Goal: Ask a question

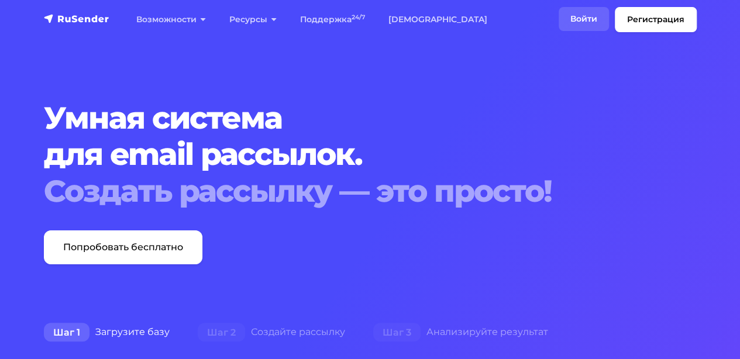
click at [581, 23] on link "Войти" at bounding box center [584, 19] width 50 height 24
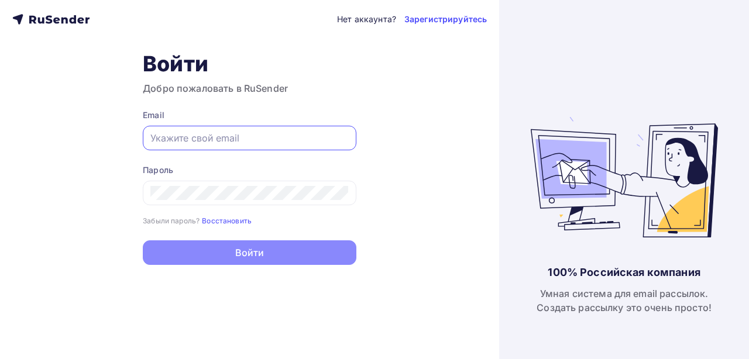
click at [218, 132] on input "text" at bounding box center [249, 138] width 198 height 14
paste input "Info@hivemindai.ru"
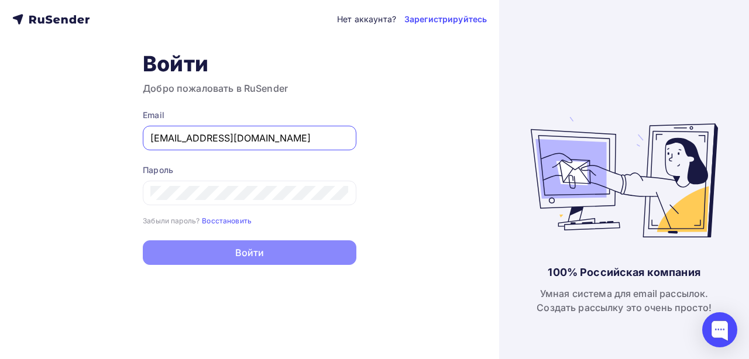
type input "Info@hivemindai.ru"
click at [440, 185] on div "Нет аккаунта? Зарегистрируйтесь Войти Добро пожаловать в RuSender Email Info@hi…" at bounding box center [249, 179] width 499 height 359
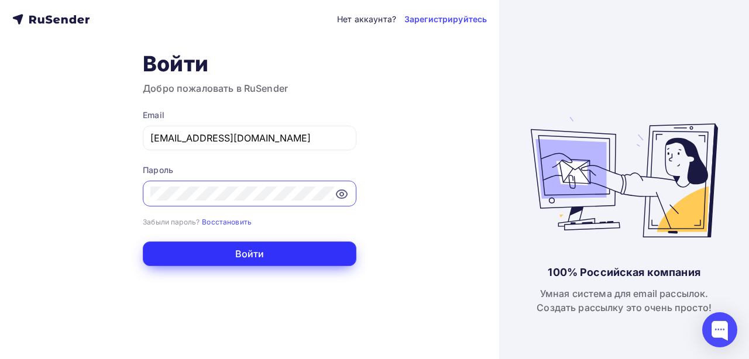
click at [202, 252] on button "Войти" at bounding box center [250, 254] width 214 height 25
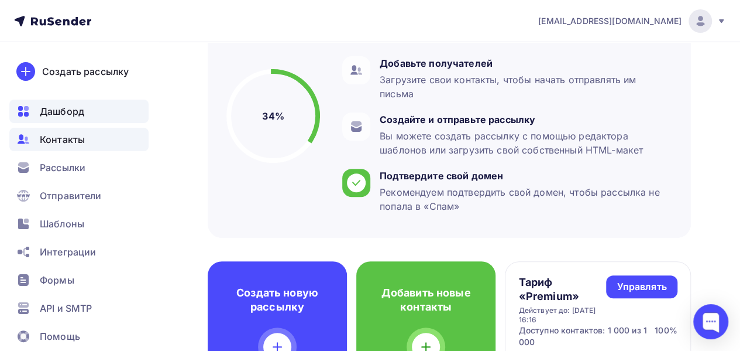
click at [80, 142] on span "Контакты" at bounding box center [62, 139] width 45 height 14
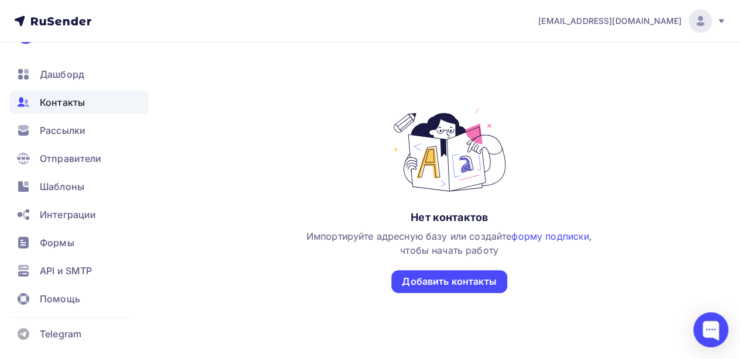
scroll to position [117, 0]
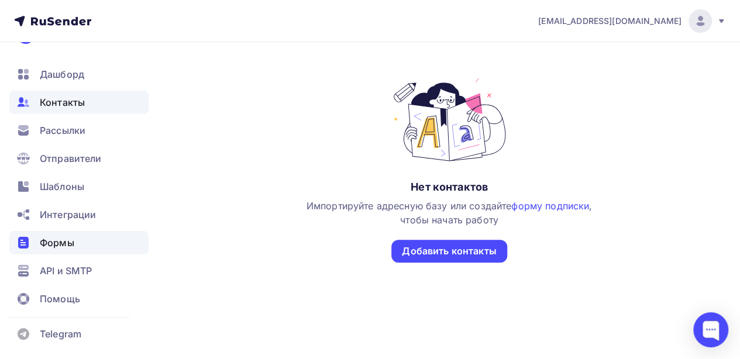
click at [63, 245] on span "Формы" at bounding box center [57, 243] width 35 height 14
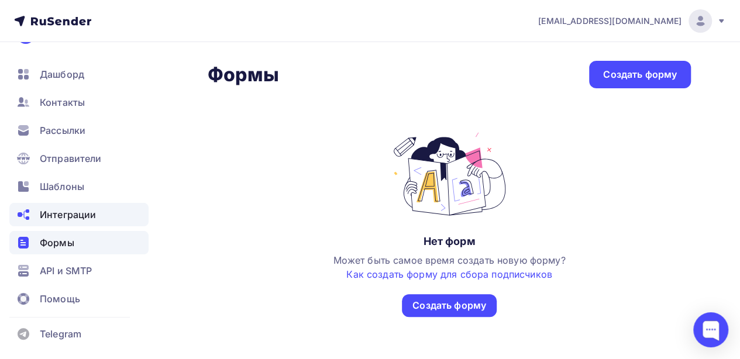
click at [69, 216] on span "Интеграции" at bounding box center [68, 215] width 56 height 14
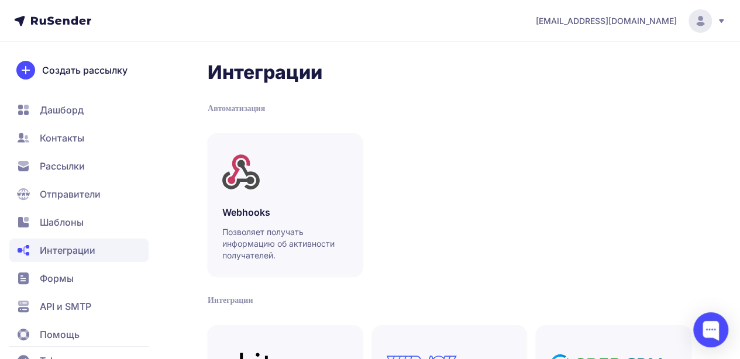
click at [46, 108] on span "Дашборд" at bounding box center [62, 110] width 44 height 14
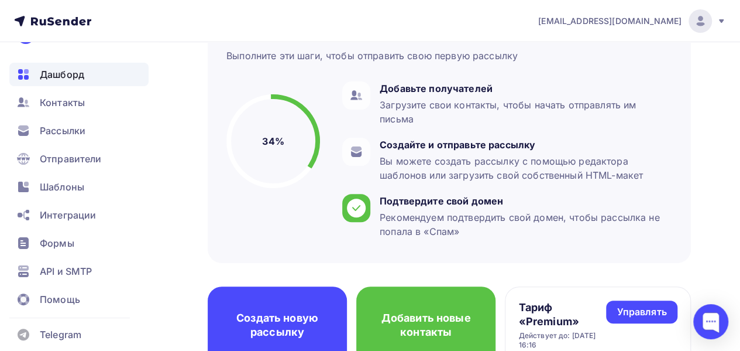
scroll to position [176, 0]
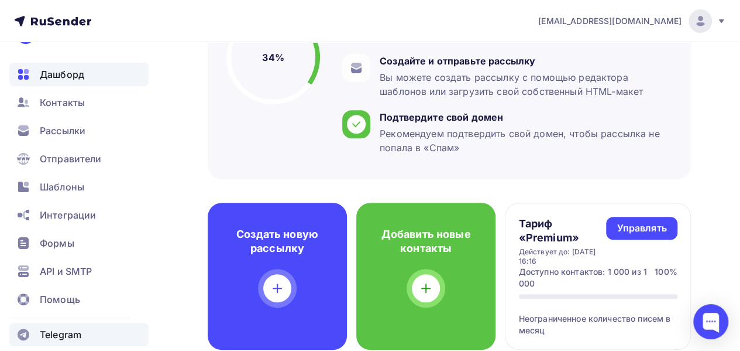
click at [70, 331] on span "Telegram" at bounding box center [61, 334] width 42 height 14
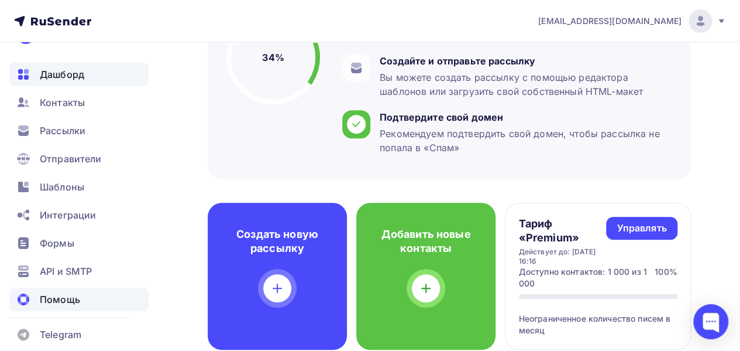
scroll to position [0, 0]
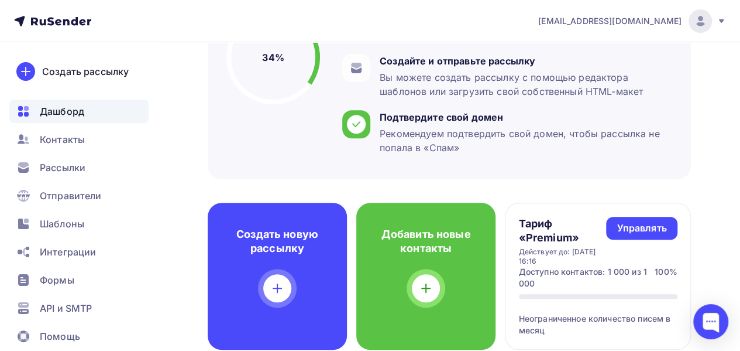
click at [724, 23] on icon at bounding box center [721, 20] width 9 height 9
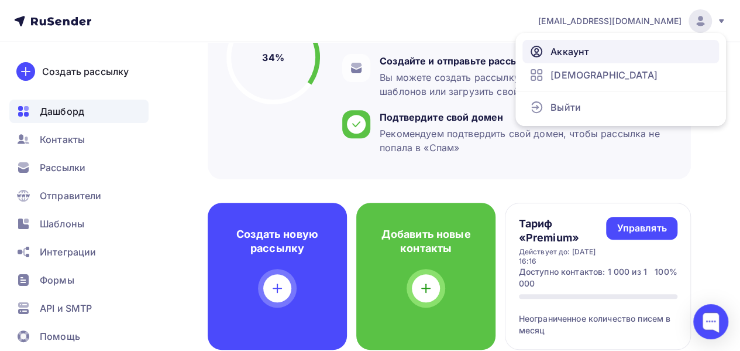
click at [609, 53] on link "Аккаунт" at bounding box center [621, 51] width 197 height 23
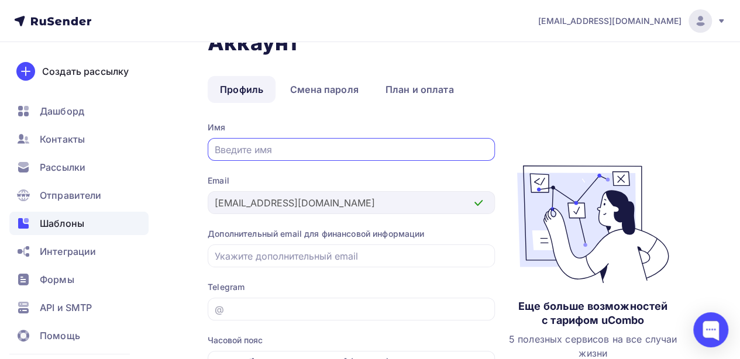
scroll to position [37, 0]
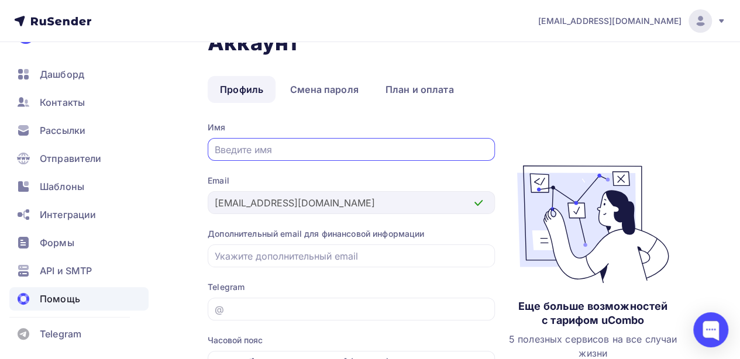
click at [86, 299] on div "Помощь" at bounding box center [78, 298] width 139 height 23
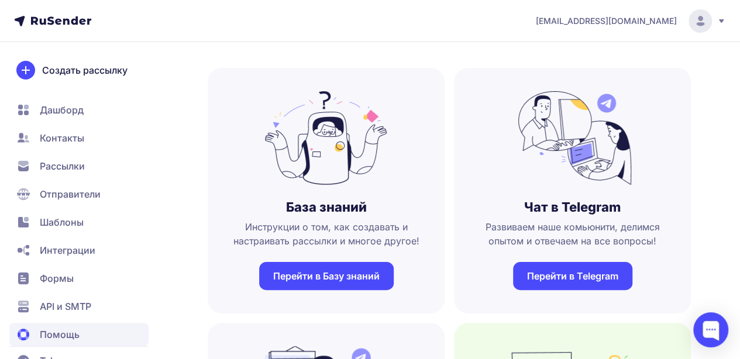
scroll to position [59, 0]
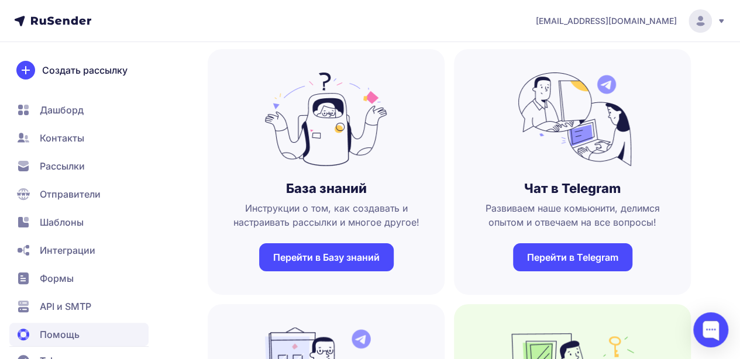
click at [564, 259] on link "Перейти в Telegram" at bounding box center [572, 258] width 119 height 28
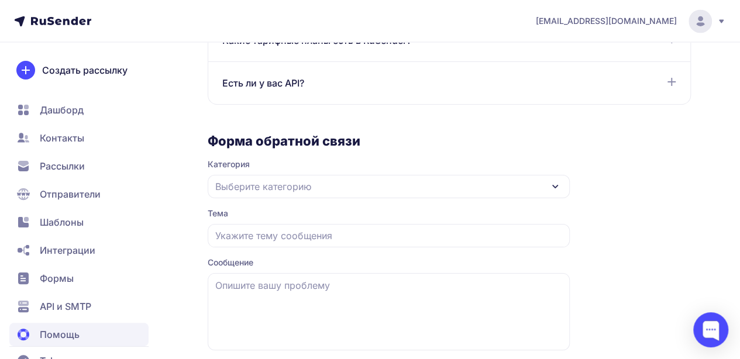
scroll to position [1092, 0]
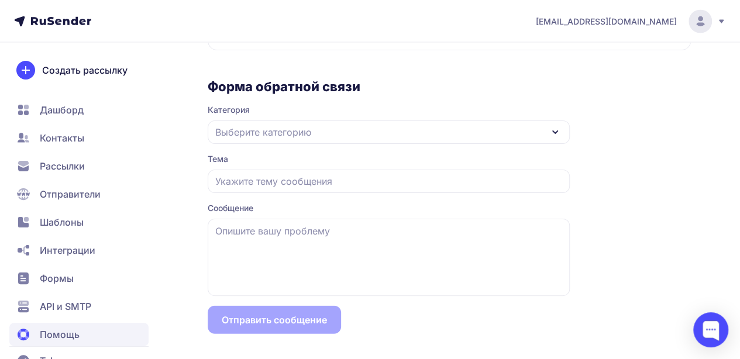
click at [324, 126] on div "Выберите категорию" at bounding box center [389, 132] width 362 height 23
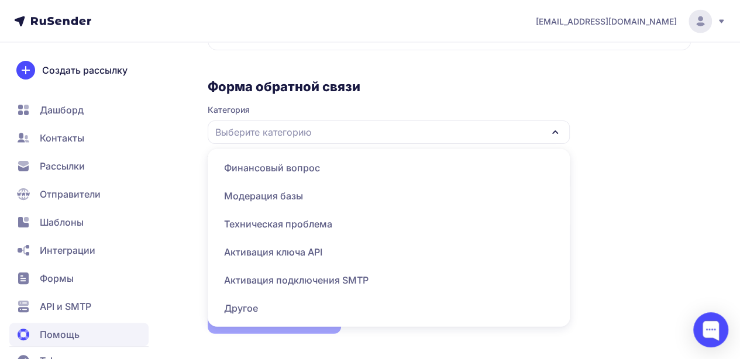
click at [310, 170] on span "Финансовый вопрос" at bounding box center [389, 167] width 348 height 28
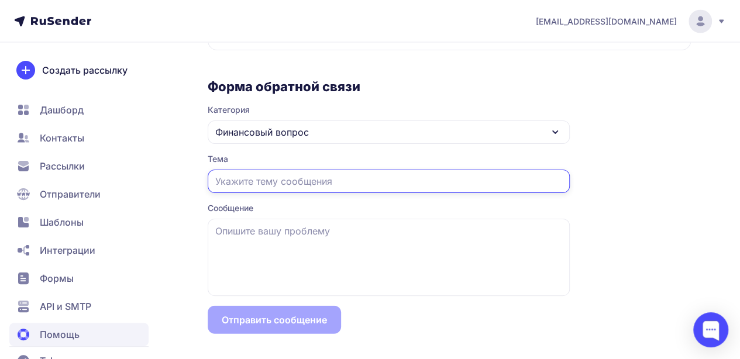
click at [301, 181] on input "text" at bounding box center [389, 181] width 362 height 23
type input "Закрывающие документы"
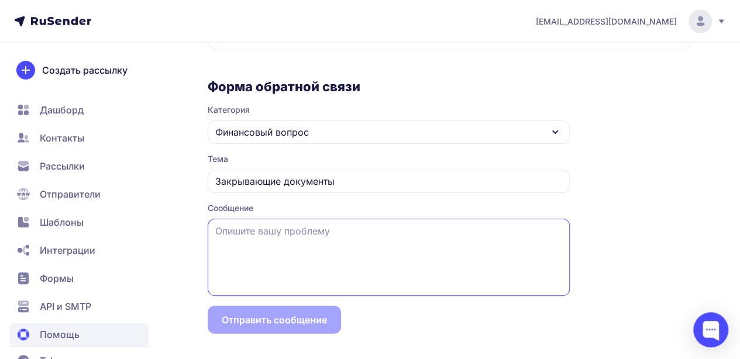
click at [277, 236] on textarea at bounding box center [389, 257] width 362 height 77
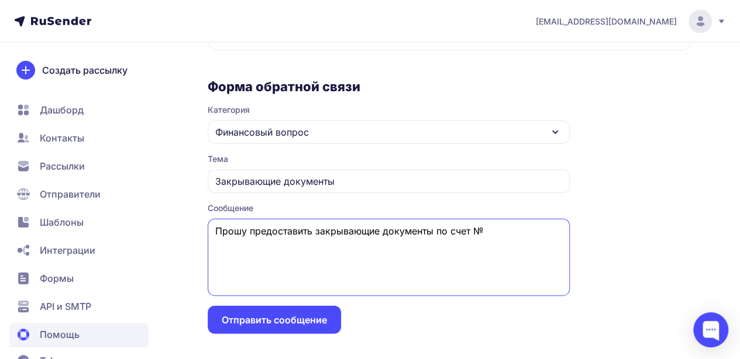
click at [472, 228] on textarea "Прошу предоставить закрывающие документы по счет №" at bounding box center [389, 257] width 362 height 77
click at [495, 232] on textarea "Прошу предоставить закрывающие документы по счету №" at bounding box center [389, 257] width 362 height 77
paste textarea "№P6663 от [DATE]"
type textarea "Прошу предоставить закрывающие документы по счету №№P6663 от [DATE] (990,00)"
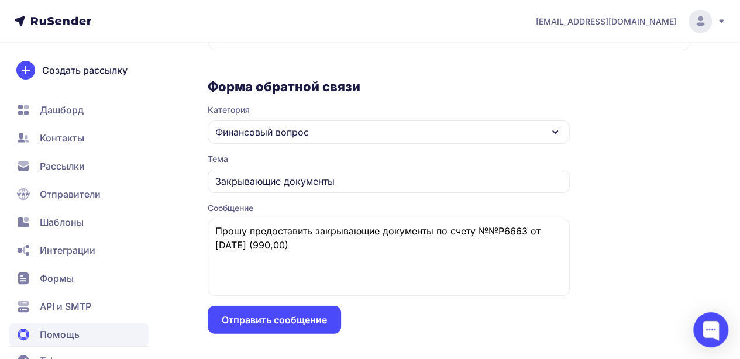
click at [299, 321] on button "Отправить сообщение" at bounding box center [274, 320] width 133 height 28
